Goal: Navigation & Orientation: Find specific page/section

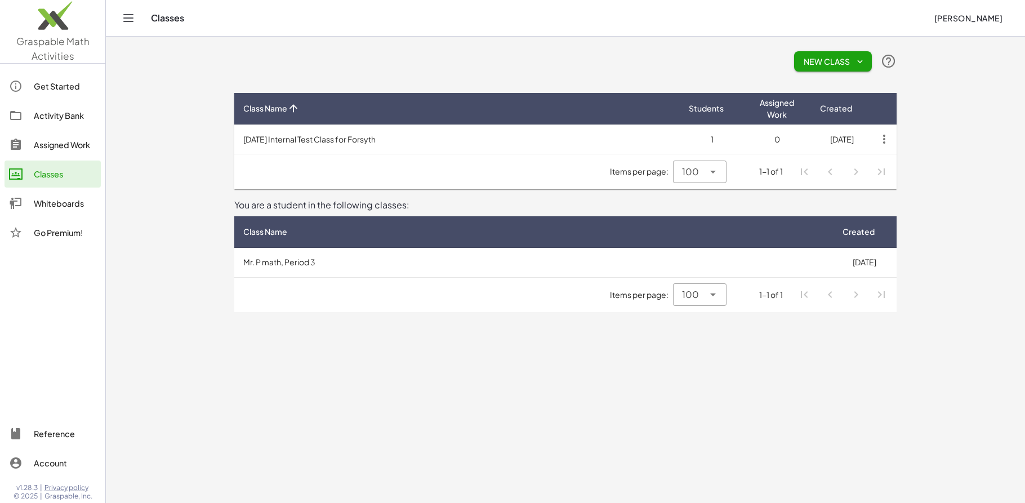
click at [148, 70] on main "New Class Class Name Students Assigned Work Created [DATE] Internal Test Class …" at bounding box center [565, 251] width 919 height 503
click at [366, 141] on td "[DATE] Internal Test Class for Forsyth" at bounding box center [457, 139] width 446 height 29
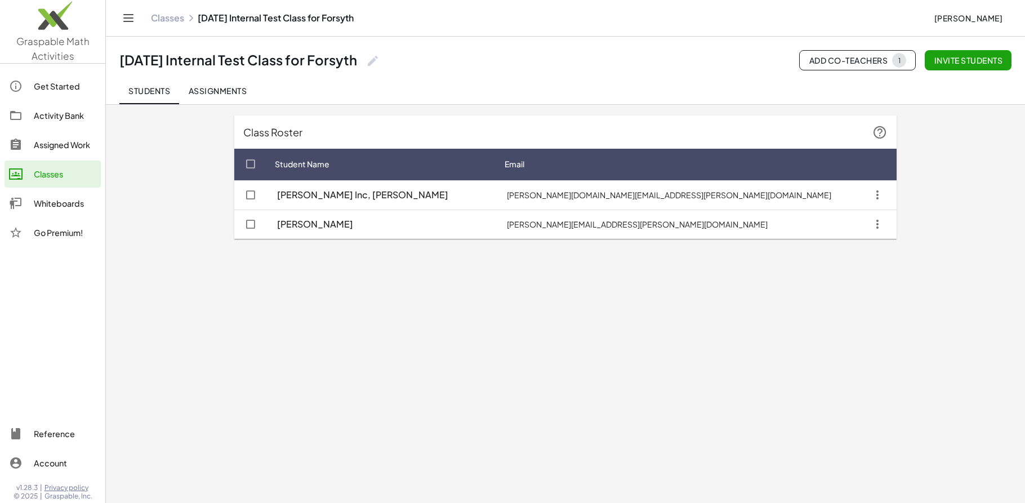
click at [291, 16] on div "Classes 2025-08-11 Internal Test Class for Forsyth" at bounding box center [538, 17] width 774 height 11
click at [172, 20] on link "Classes" at bounding box center [167, 17] width 33 height 11
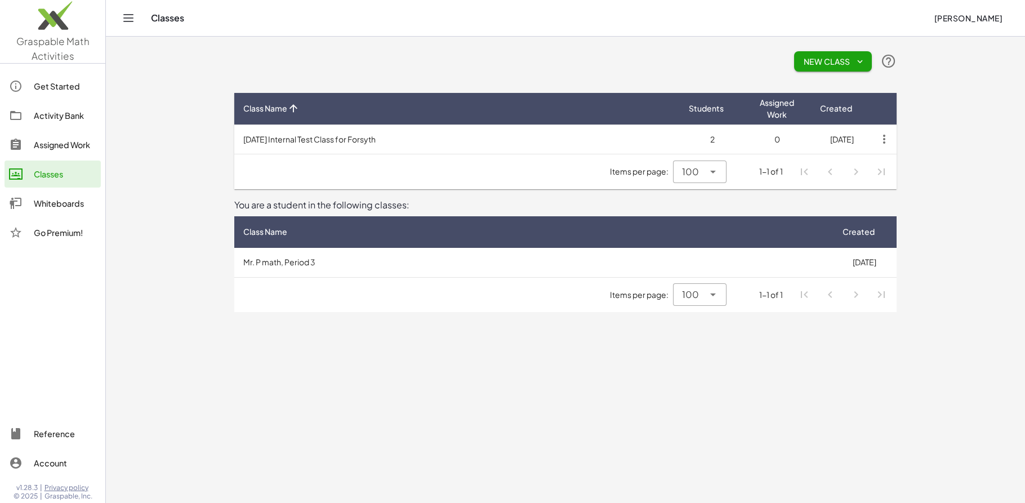
click at [189, 136] on main "New Class Class Name Students Assigned Work Created 2025-08-11 Internal Test Cl…" at bounding box center [565, 251] width 919 height 503
